Goal: Find specific page/section: Find specific page/section

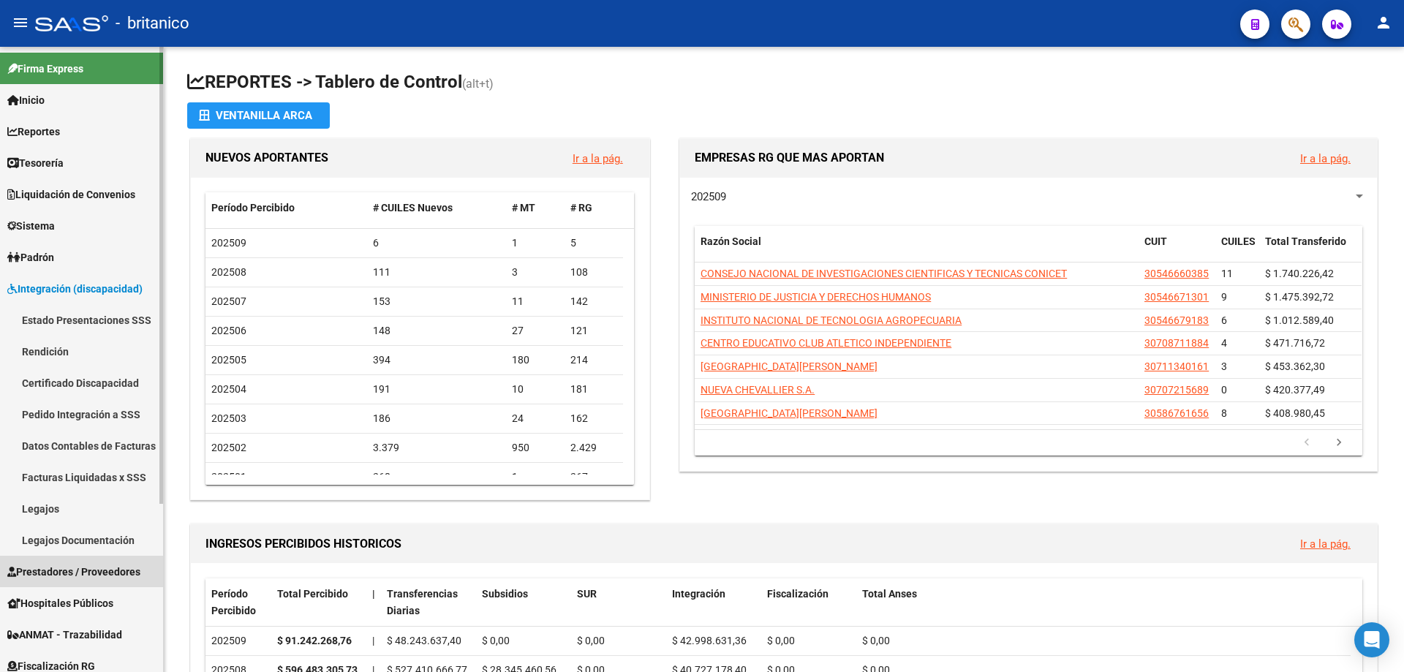
click at [118, 570] on span "Prestadores / Proveedores" at bounding box center [73, 572] width 133 height 16
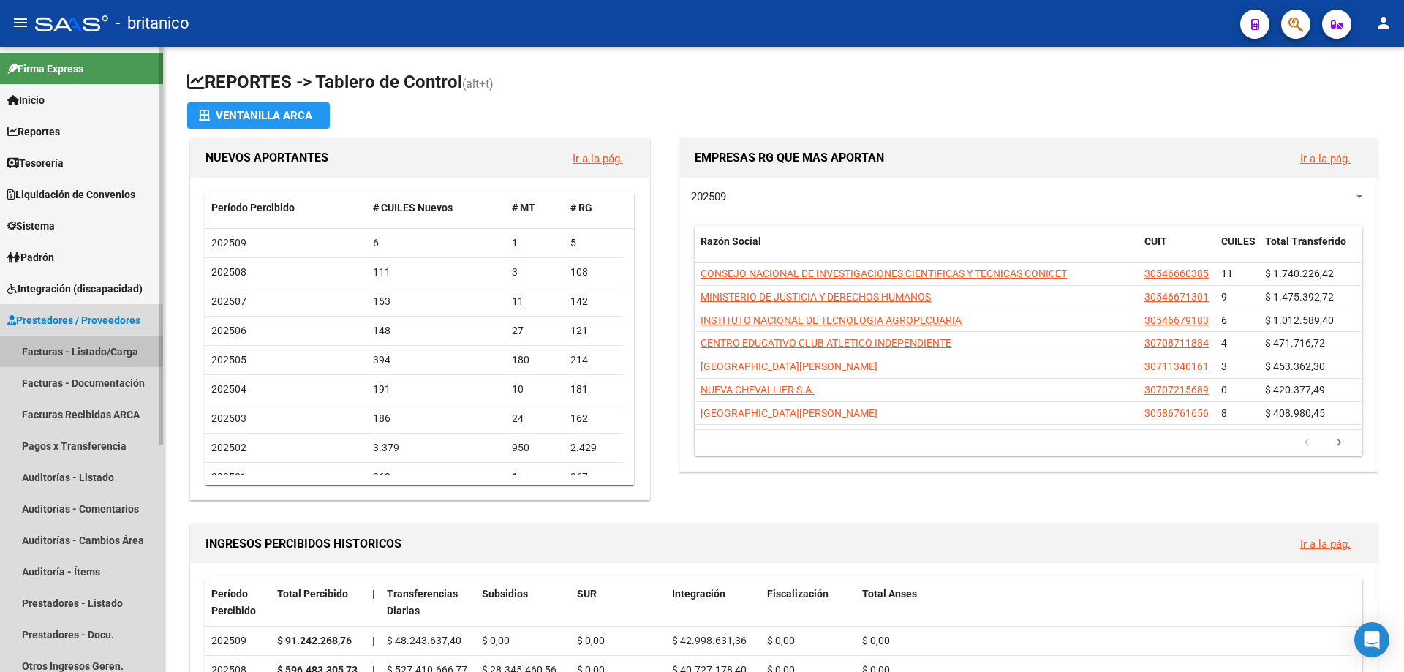
click at [102, 344] on link "Facturas - Listado/Carga" at bounding box center [81, 351] width 163 height 31
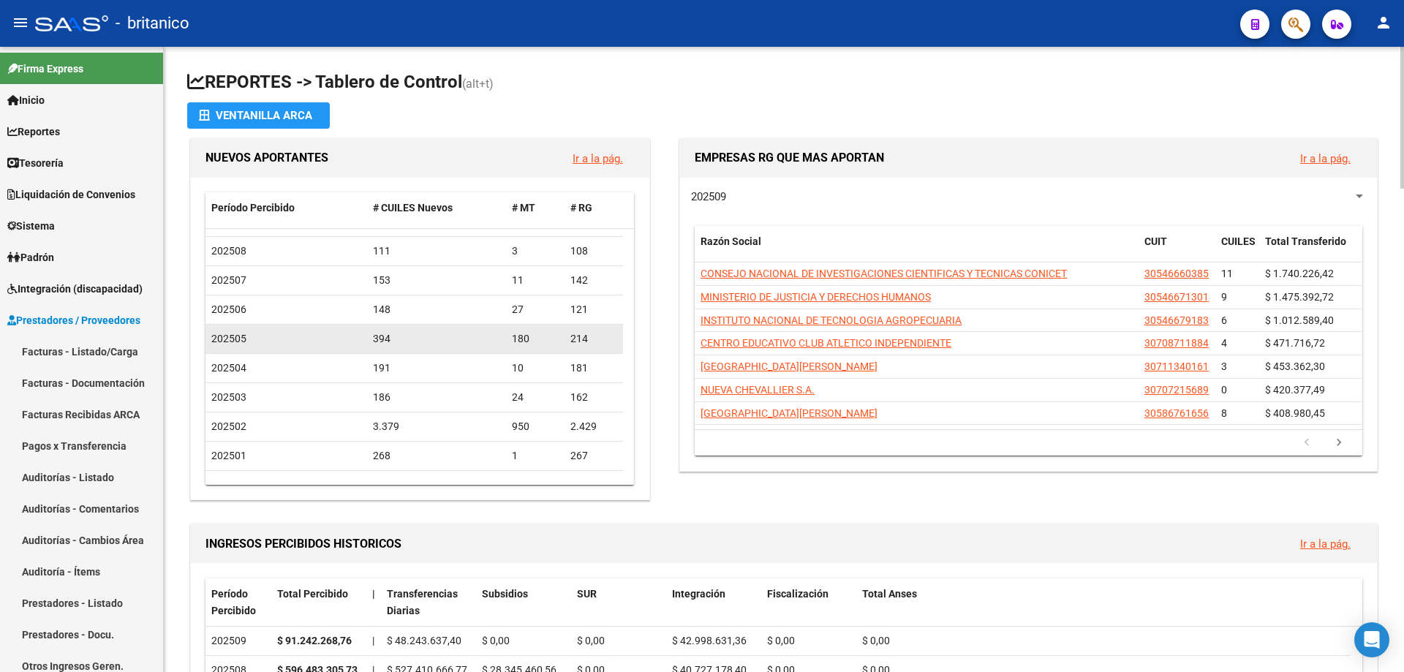
scroll to position [22, 0]
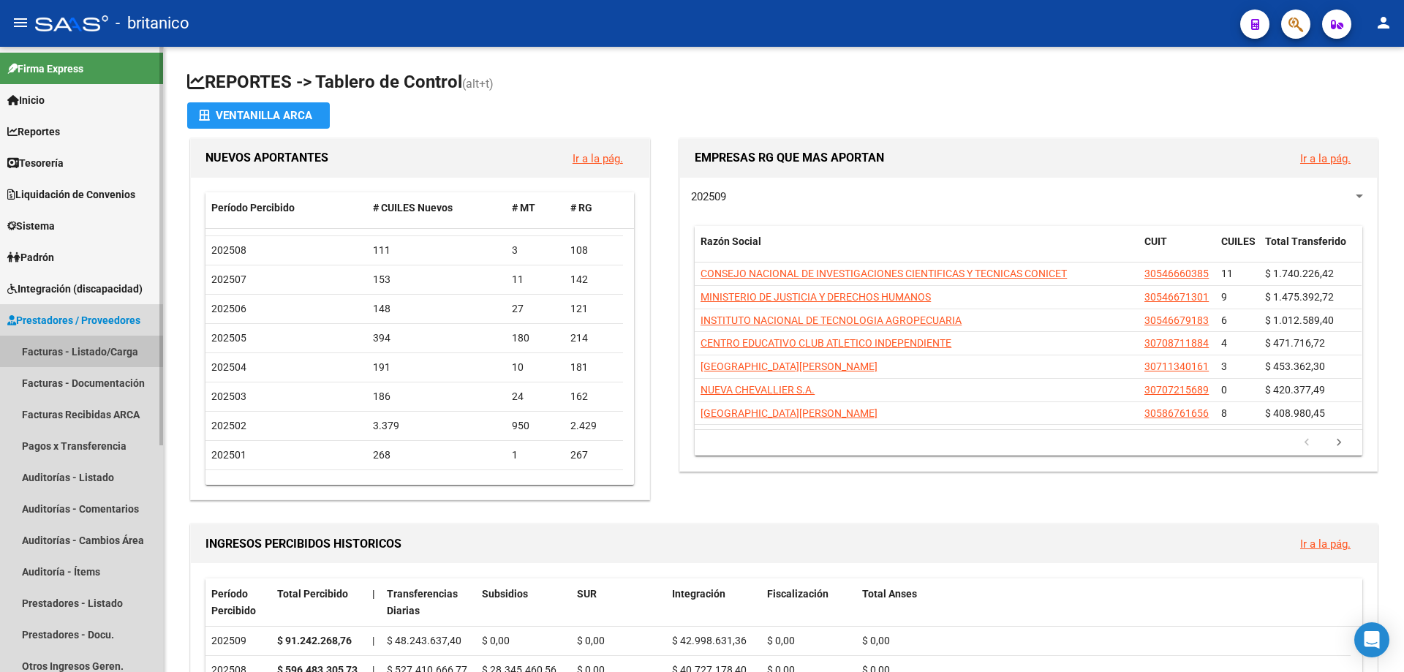
click at [83, 336] on link "Facturas - Listado/Carga" at bounding box center [81, 351] width 163 height 31
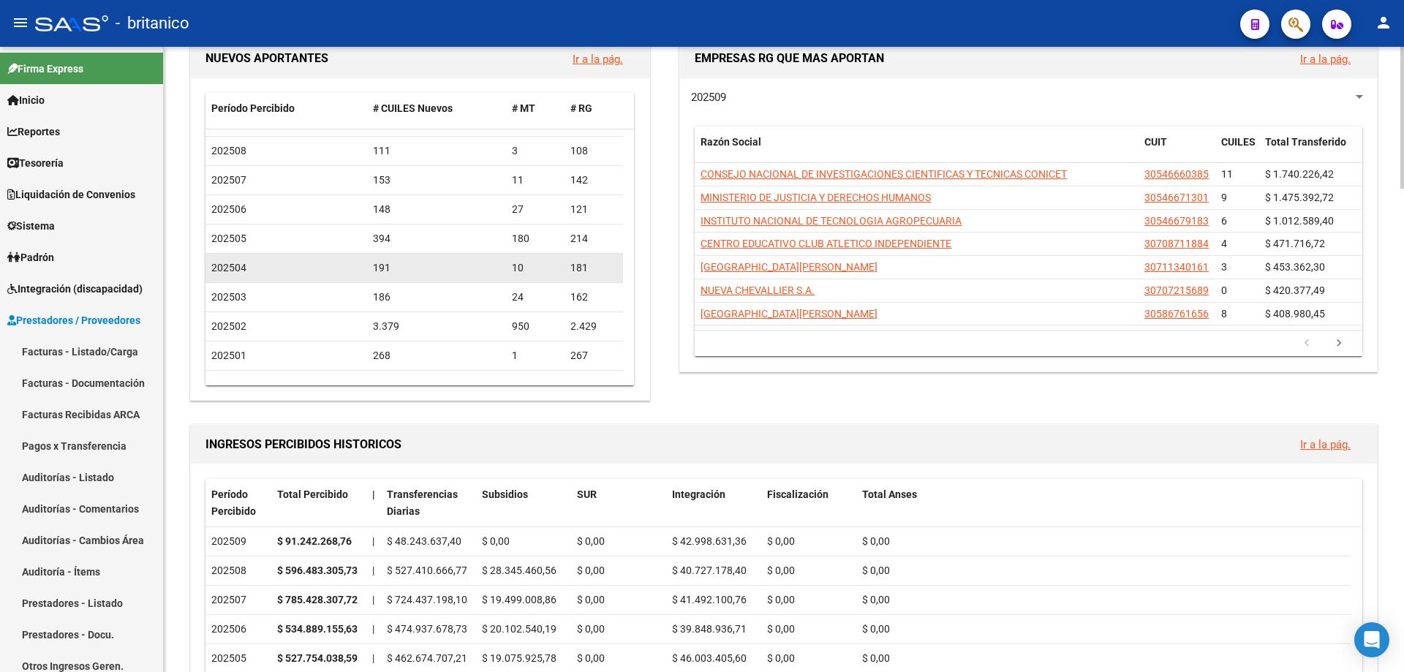
scroll to position [293, 0]
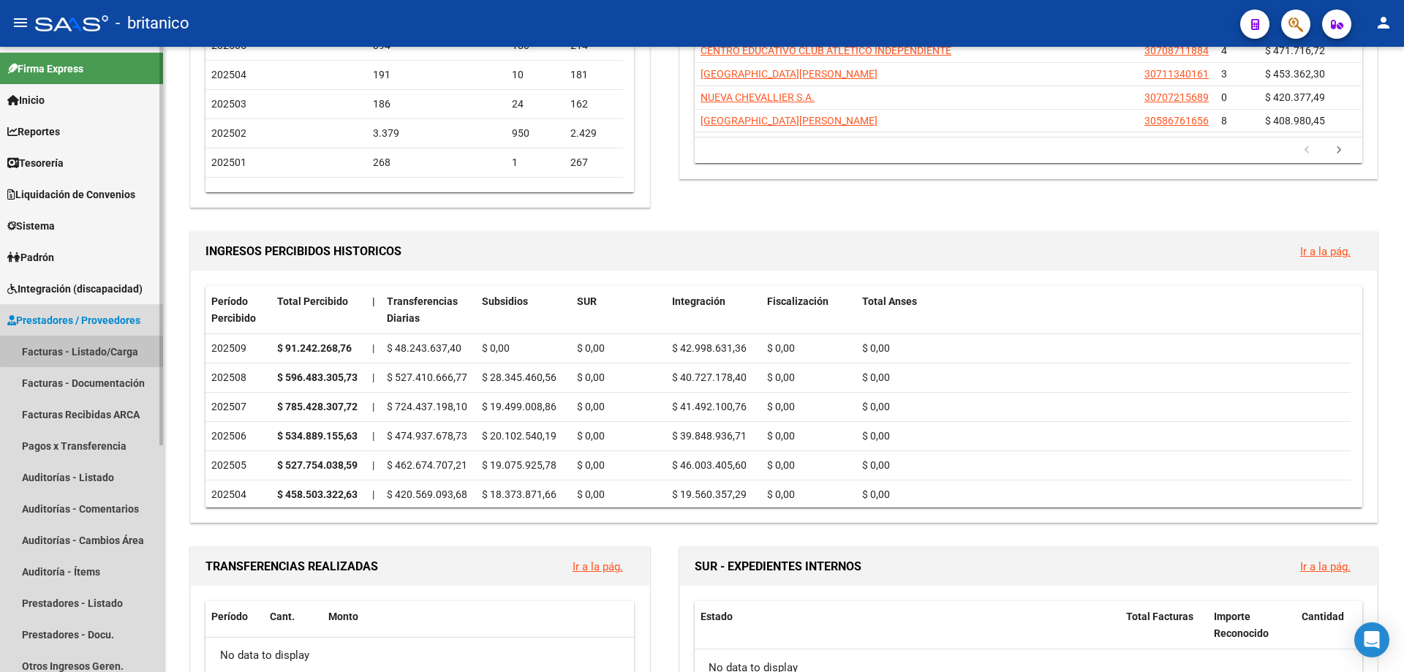
click at [99, 344] on link "Facturas - Listado/Carga" at bounding box center [81, 351] width 163 height 31
click at [118, 310] on link "Prestadores / Proveedores" at bounding box center [81, 319] width 163 height 31
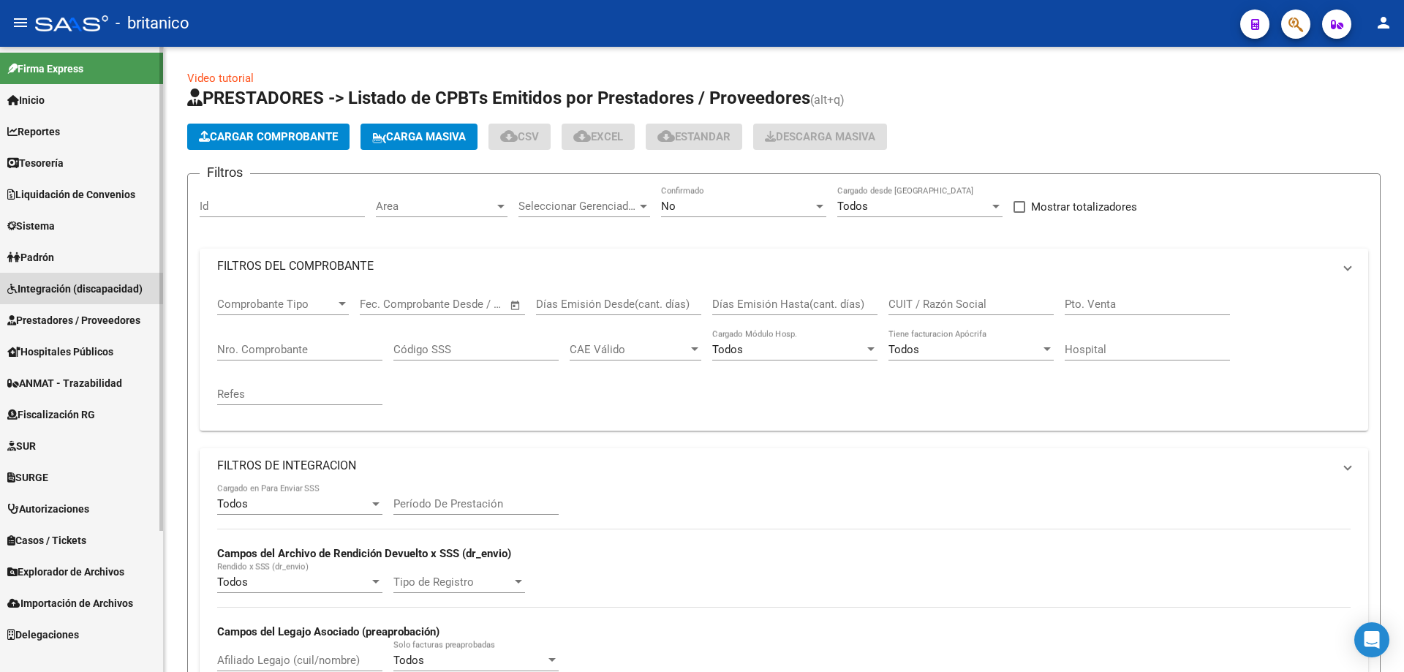
click at [115, 287] on span "Integración (discapacidad)" at bounding box center [74, 289] width 135 height 16
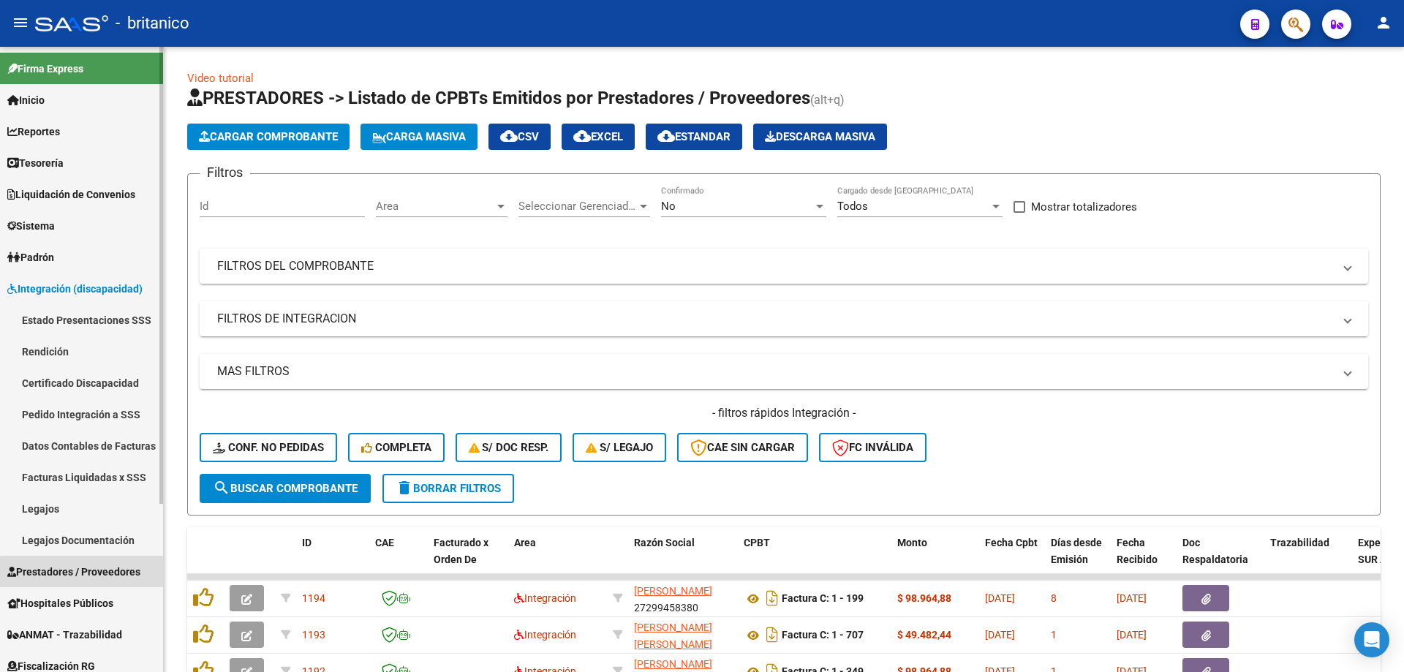
click at [121, 576] on span "Prestadores / Proveedores" at bounding box center [73, 572] width 133 height 16
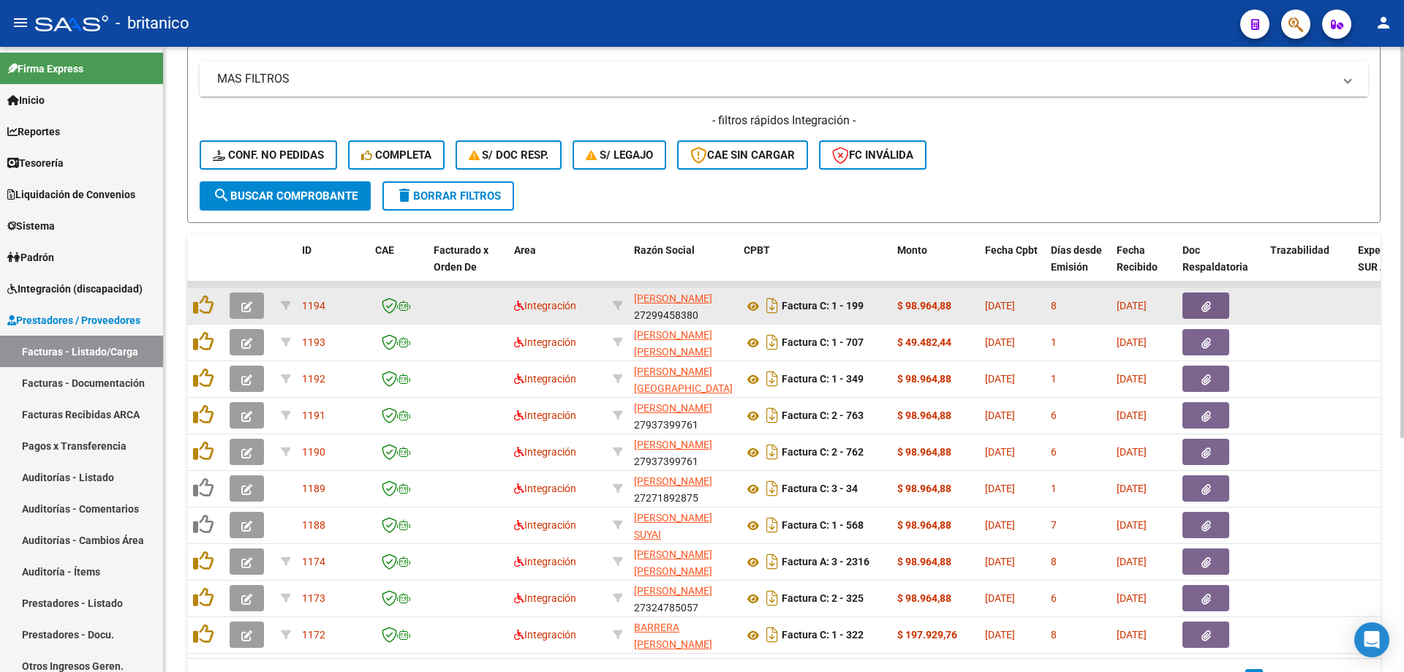
scroll to position [374, 0]
